Goal: Information Seeking & Learning: Learn about a topic

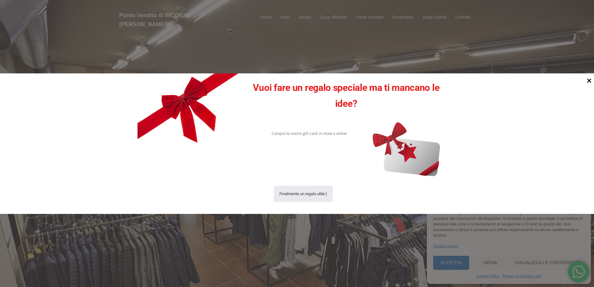
click at [589, 82] on icon at bounding box center [589, 80] width 8 height 8
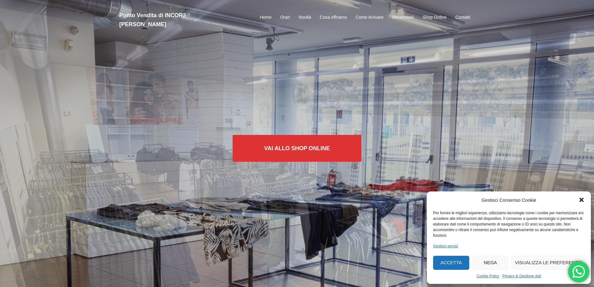
click at [489, 262] on button "Nega" at bounding box center [491, 262] width 36 height 14
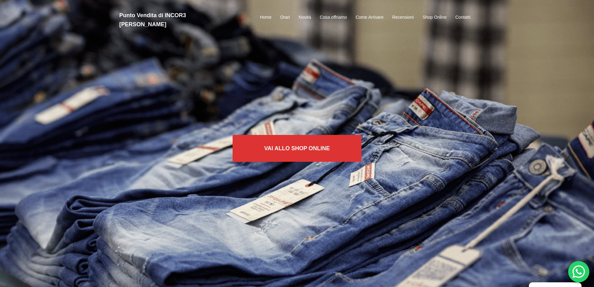
drag, startPoint x: 187, startPoint y: 14, endPoint x: 231, endPoint y: 16, distance: 44.0
click at [231, 16] on h2 "Punto Vendita di INCOR3 [PERSON_NAME]" at bounding box center [175, 20] width 112 height 18
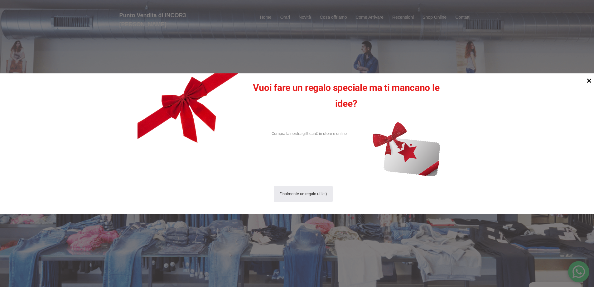
click at [590, 81] on icon at bounding box center [589, 80] width 4 height 4
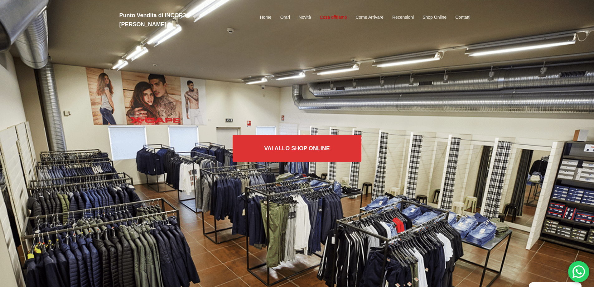
click at [333, 14] on link "Cosa offriamo" at bounding box center [333, 17] width 27 height 7
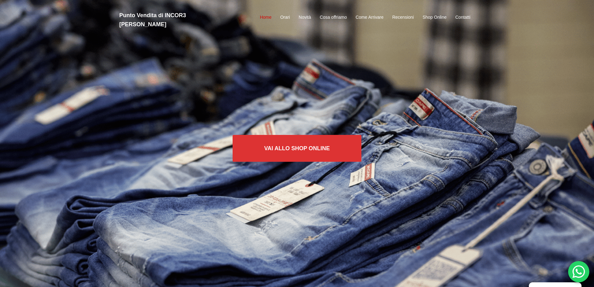
click at [265, 14] on link "Home" at bounding box center [266, 17] width 12 height 7
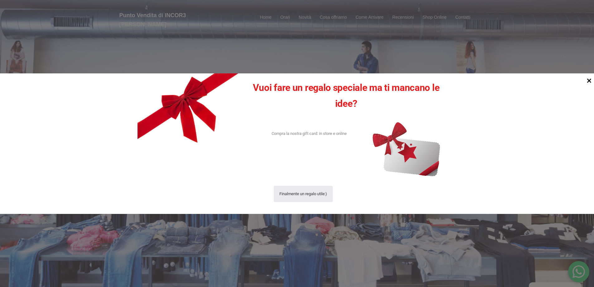
click at [589, 81] on icon at bounding box center [589, 80] width 4 height 4
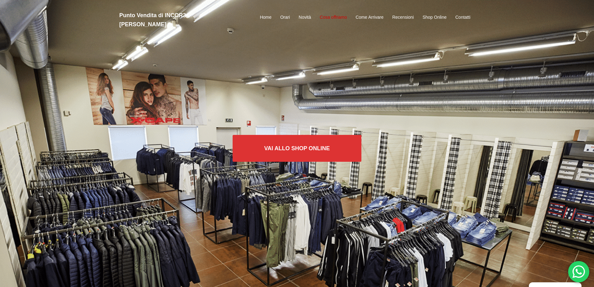
click at [333, 14] on link "Cosa offriamo" at bounding box center [333, 17] width 27 height 7
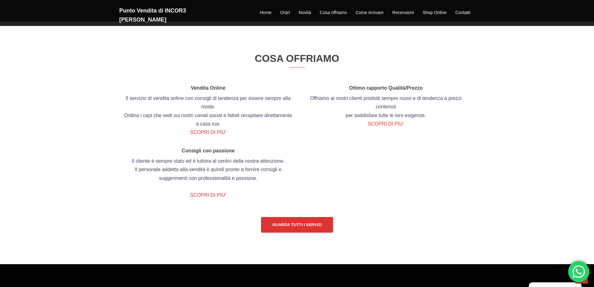
scroll to position [715, 0]
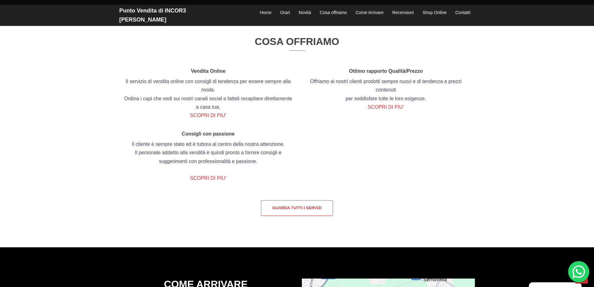
click at [312, 216] on link "Guarda tutti i servizi" at bounding box center [297, 208] width 72 height 16
